Goal: Task Accomplishment & Management: Manage account settings

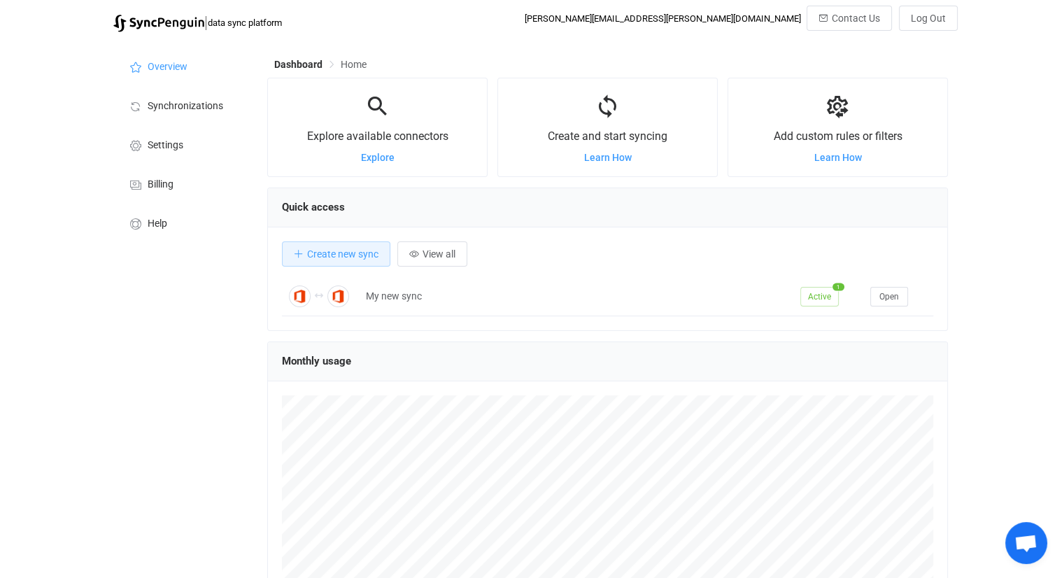
scroll to position [271, 680]
click at [184, 101] on span "Synchronizations" at bounding box center [186, 106] width 76 height 11
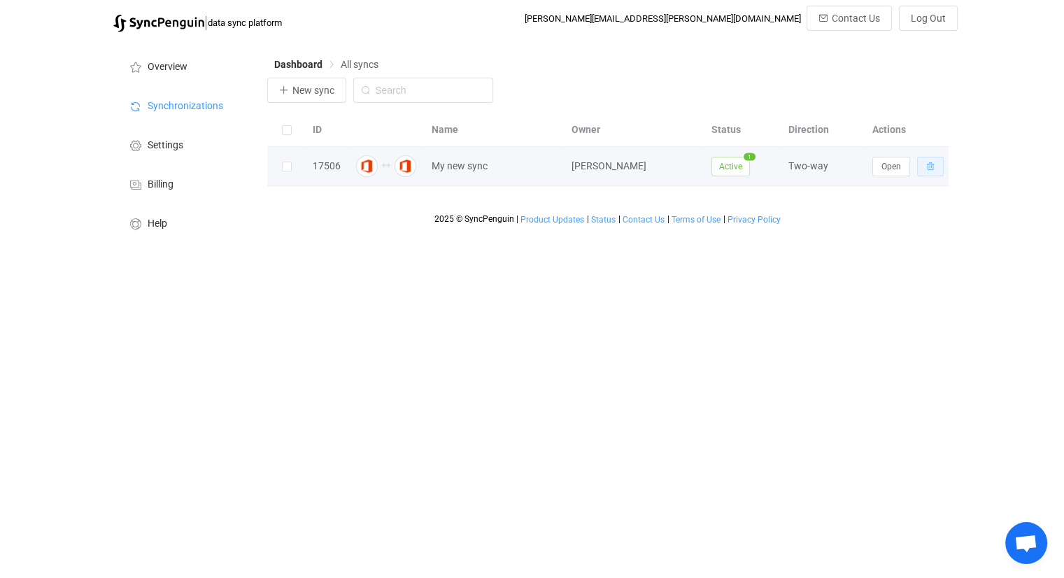
click at [934, 166] on button "button" at bounding box center [930, 167] width 27 height 20
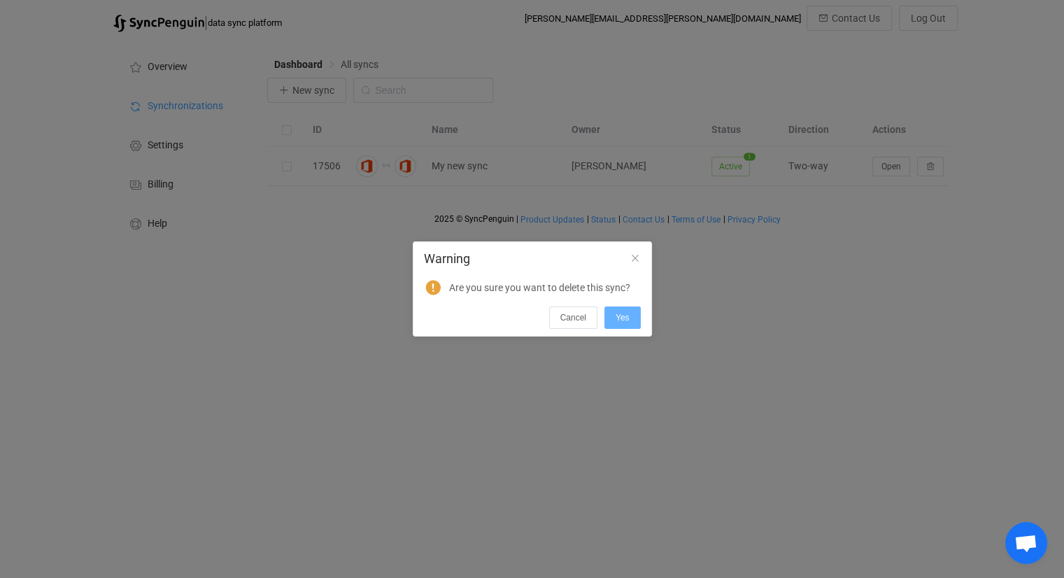
click at [623, 315] on span "Yes" at bounding box center [623, 318] width 14 height 10
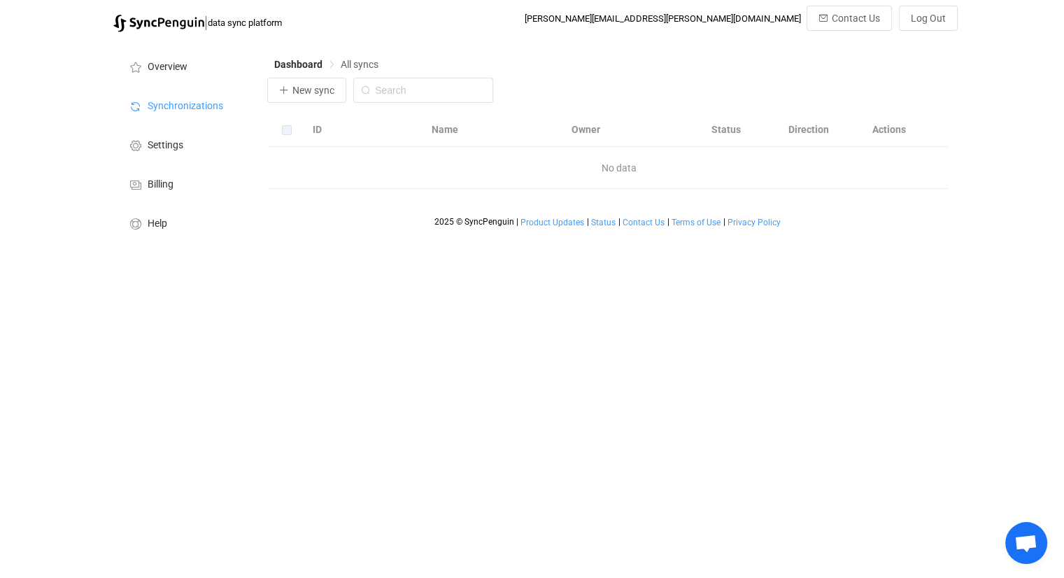
click at [674, 249] on html "| data sync platform joshua.desousa@smp-ag.de Contact Us Log Out Overview Synch…" at bounding box center [532, 124] width 1064 height 249
click at [933, 20] on span "Log Out" at bounding box center [928, 18] width 35 height 11
